Goal: Obtain resource: Download file/media

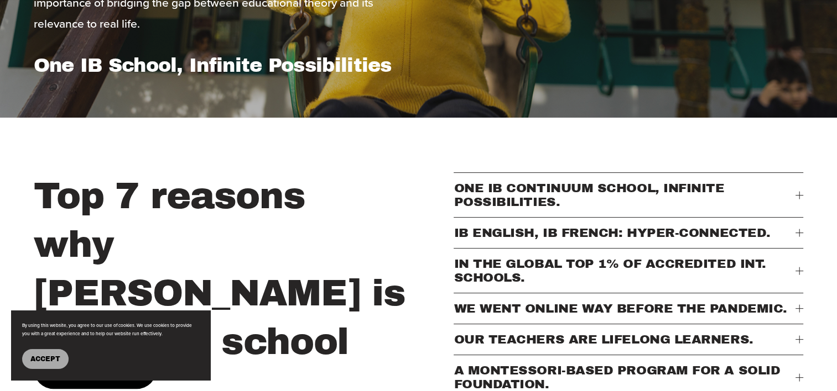
scroll to position [387, 0]
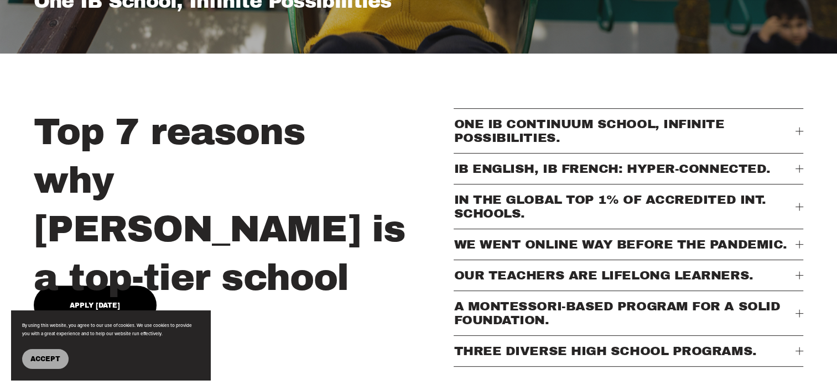
click at [793, 176] on span "IB ENGLISH, IB FRENCH: HYPER-CONNECTED." at bounding box center [624, 169] width 342 height 14
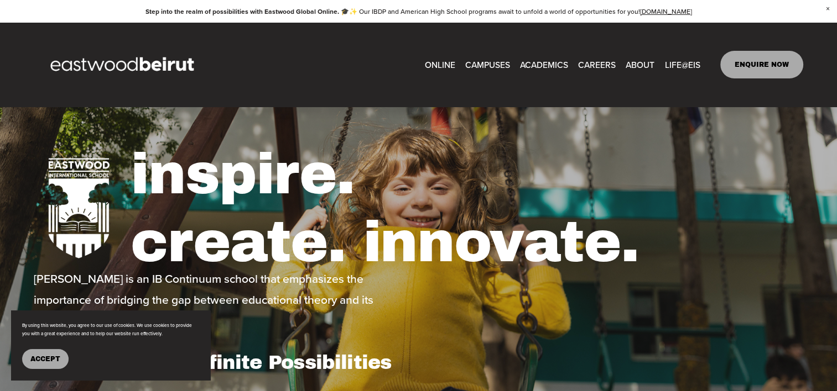
scroll to position [0, 0]
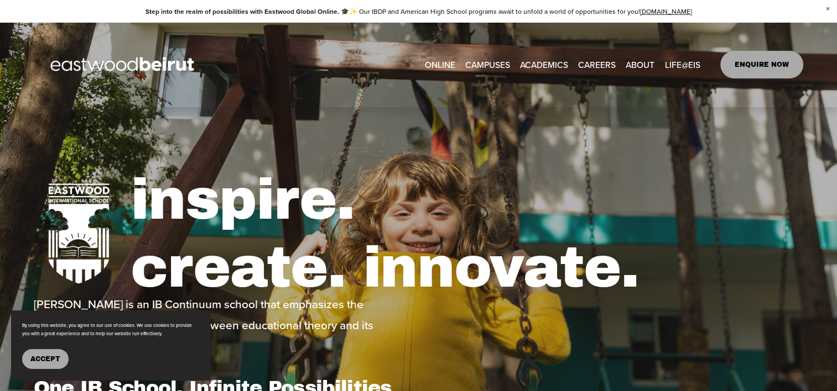
click at [0, 0] on span "Tuition & Financial Aid" at bounding box center [0, 0] width 0 height 0
type input "*****"
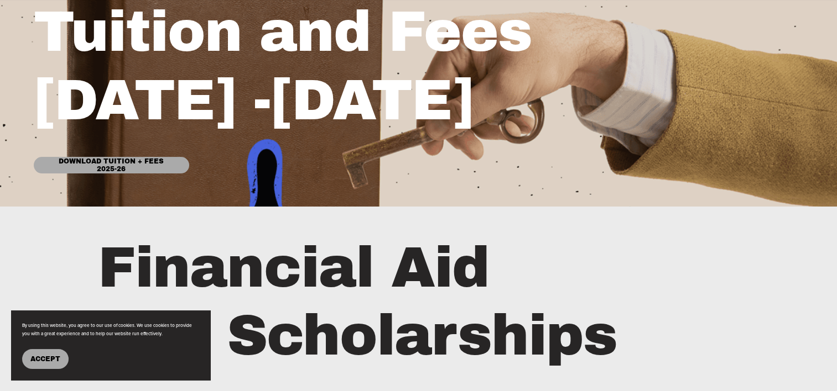
scroll to position [221, 0]
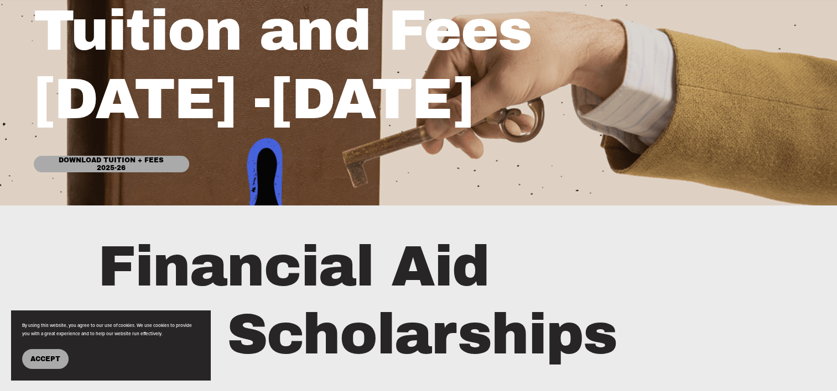
click at [132, 163] on link "Download Tuition + Fees 2025-26" at bounding box center [111, 164] width 155 height 17
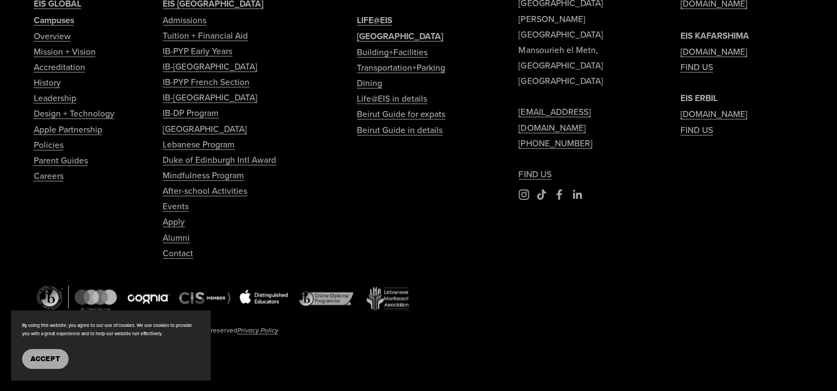
scroll to position [1610, 0]
